Goal: Task Accomplishment & Management: Use online tool/utility

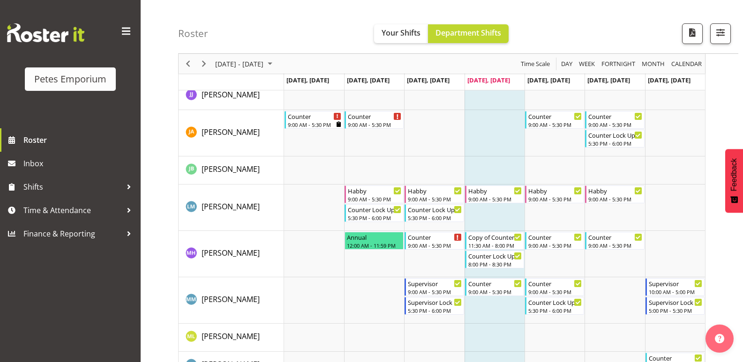
scroll to position [422, 0]
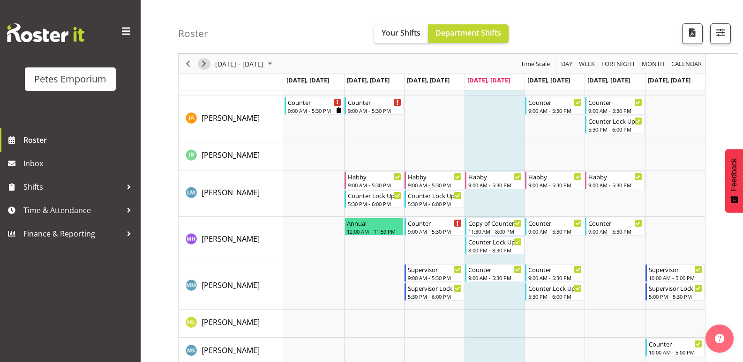
click at [201, 61] on span "Next" at bounding box center [203, 64] width 11 height 12
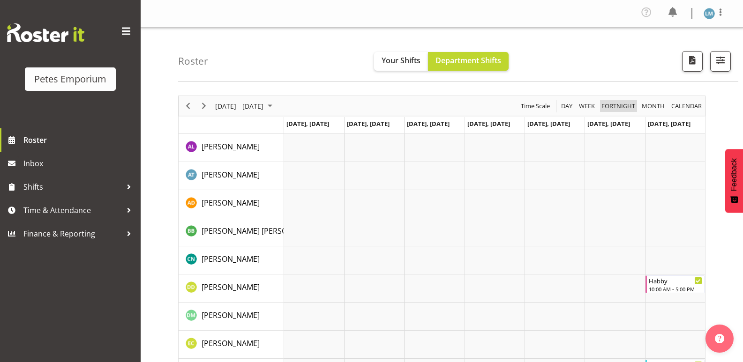
click at [611, 109] on span "Fortnight" at bounding box center [618, 106] width 36 height 12
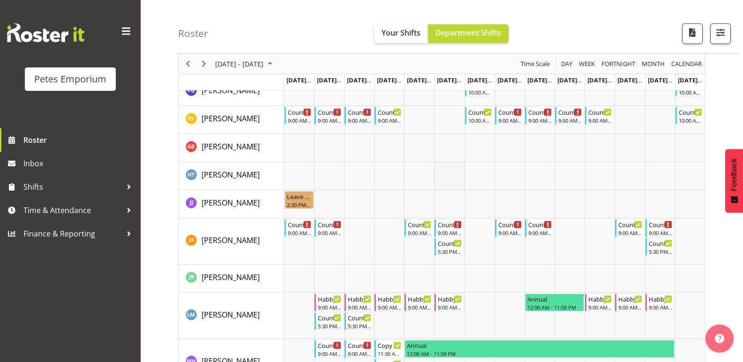
scroll to position [328, 0]
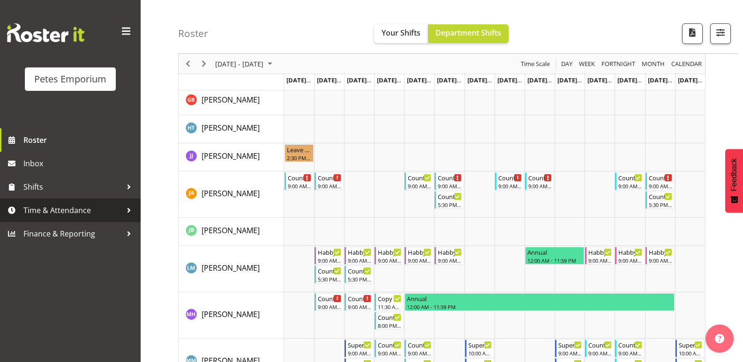
click at [51, 208] on span "Time & Attendance" at bounding box center [72, 210] width 98 height 14
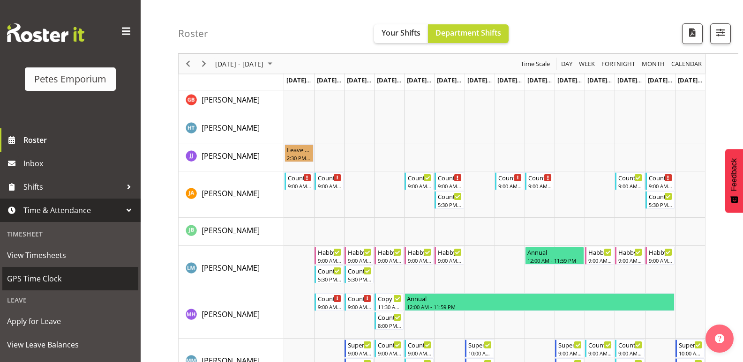
click at [54, 275] on span "GPS Time Clock" at bounding box center [70, 279] width 126 height 14
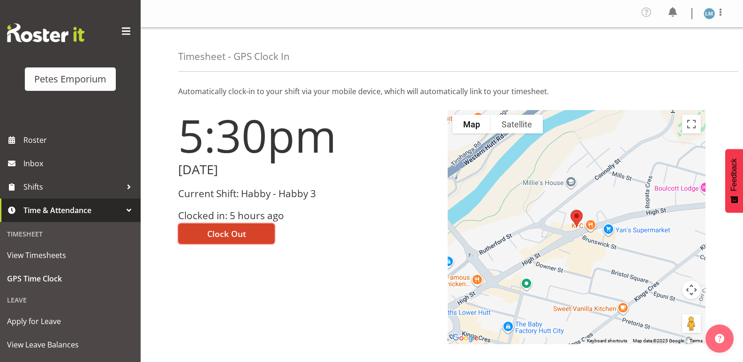
click at [224, 229] on span "Clock Out" at bounding box center [226, 234] width 39 height 12
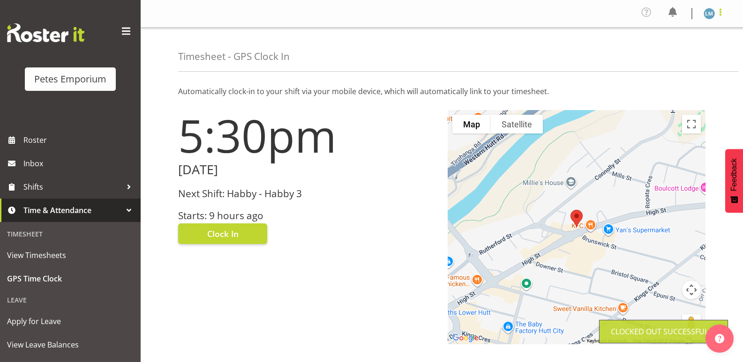
click at [719, 10] on span at bounding box center [719, 12] width 11 height 11
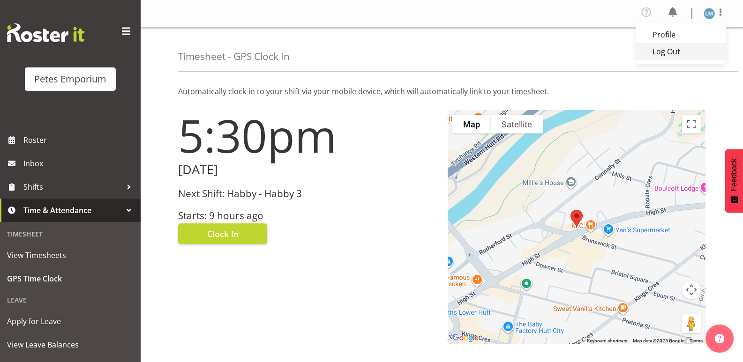
click at [663, 54] on link "Log Out" at bounding box center [681, 51] width 90 height 17
